Goal: Download file/media

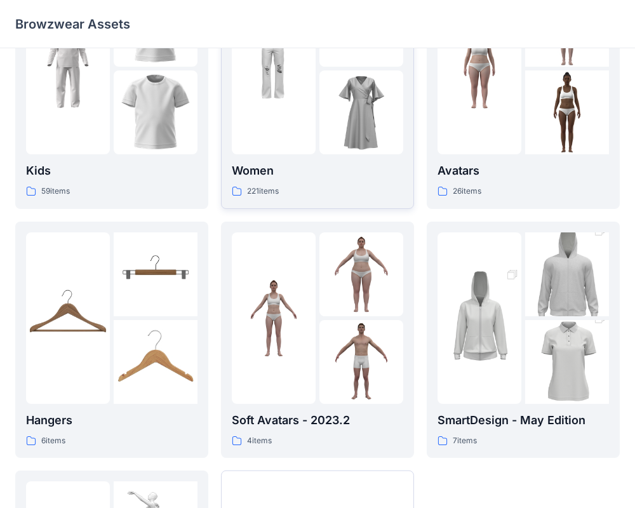
scroll to position [92, 0]
click at [331, 130] on img at bounding box center [361, 112] width 84 height 84
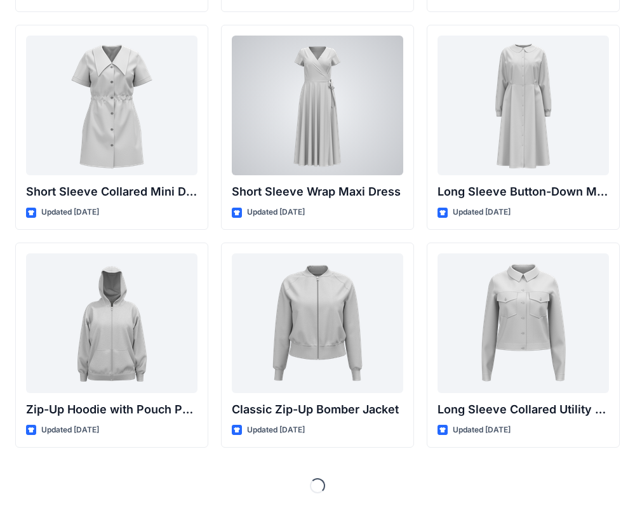
scroll to position [2220, 0]
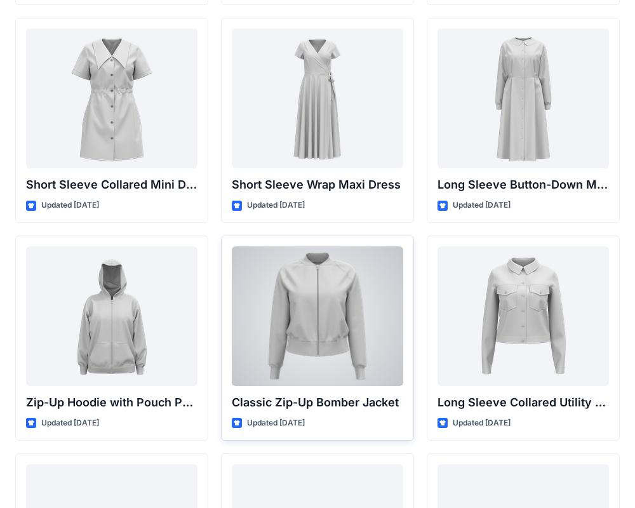
click at [316, 339] on div at bounding box center [317, 316] width 171 height 140
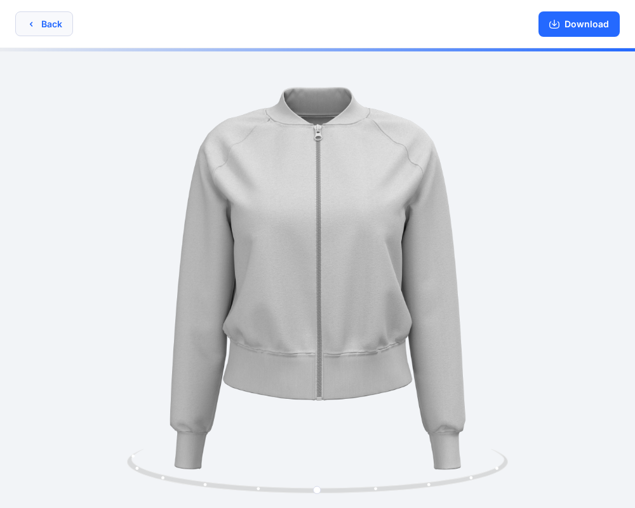
click at [34, 29] on icon "button" at bounding box center [31, 24] width 10 height 10
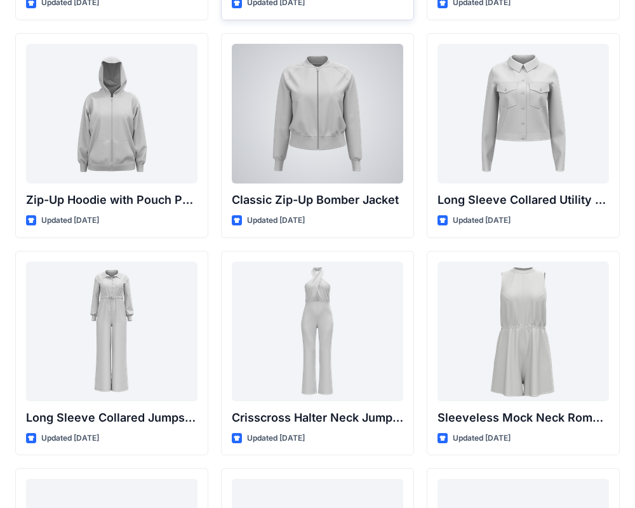
scroll to position [2426, 0]
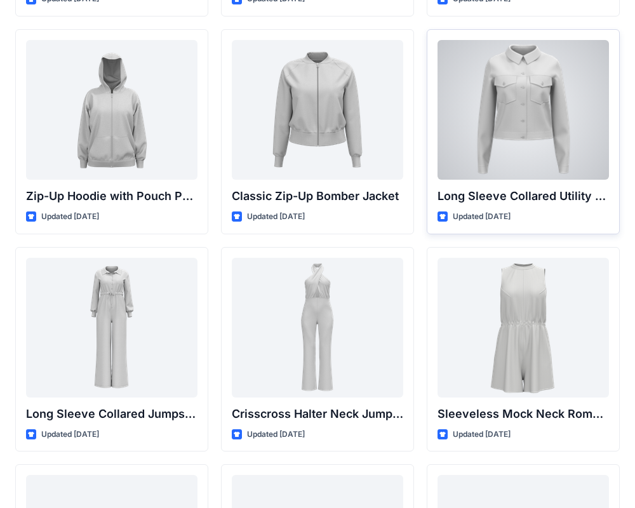
click at [544, 100] on div at bounding box center [522, 110] width 171 height 140
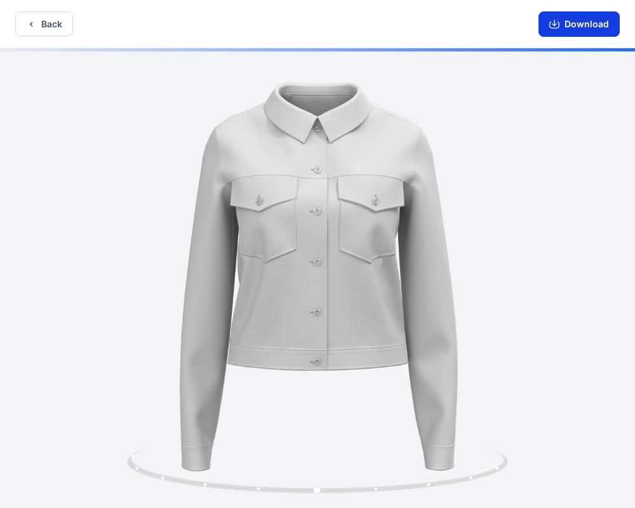
click at [592, 25] on button "Download" at bounding box center [578, 23] width 81 height 25
click at [580, 20] on button "Download" at bounding box center [578, 23] width 81 height 25
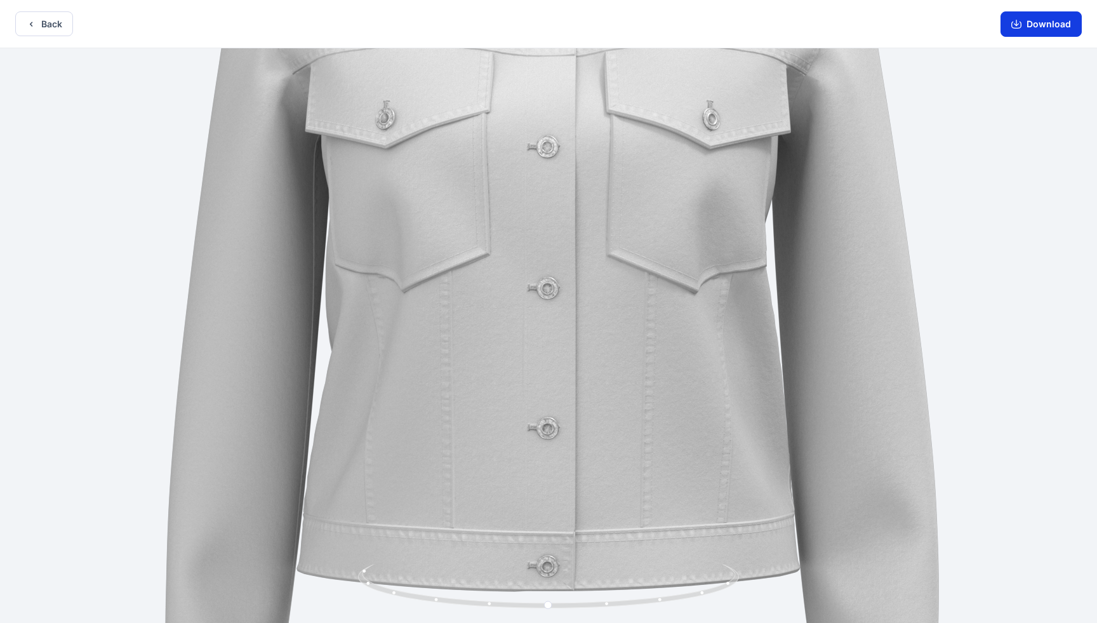
click at [634, 20] on button "Download" at bounding box center [1040, 23] width 81 height 25
click at [56, 17] on button "Back" at bounding box center [44, 23] width 58 height 25
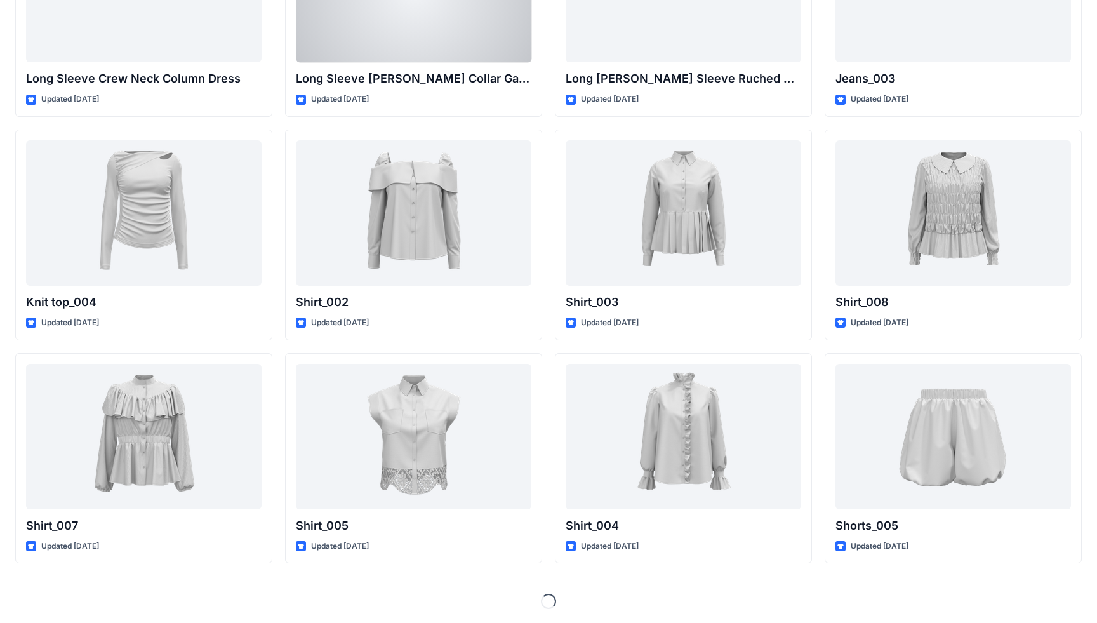
scroll to position [4176, 0]
